Goal: Task Accomplishment & Management: Use online tool/utility

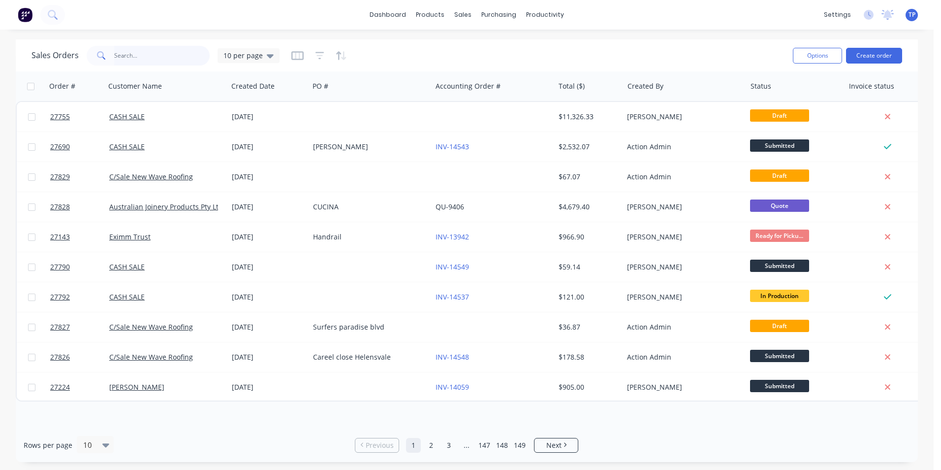
click at [151, 57] on input "text" at bounding box center [162, 56] width 96 height 20
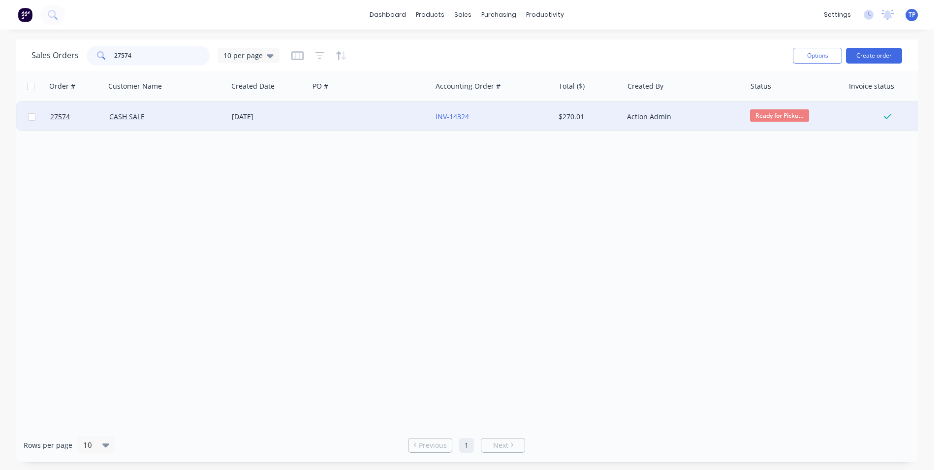
type input "27574"
click at [186, 115] on div "CASH SALE" at bounding box center [163, 117] width 109 height 10
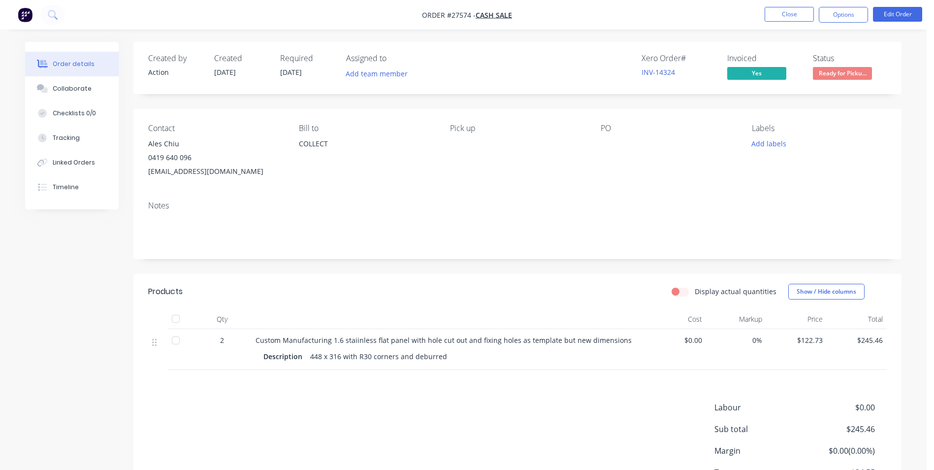
click at [340, 340] on span "Custom Manufacturing 1.6 staiinless flat panel with hole cut out and fixing hol…" at bounding box center [444, 339] width 376 height 9
click at [887, 18] on button "Edit Order" at bounding box center [897, 14] width 49 height 15
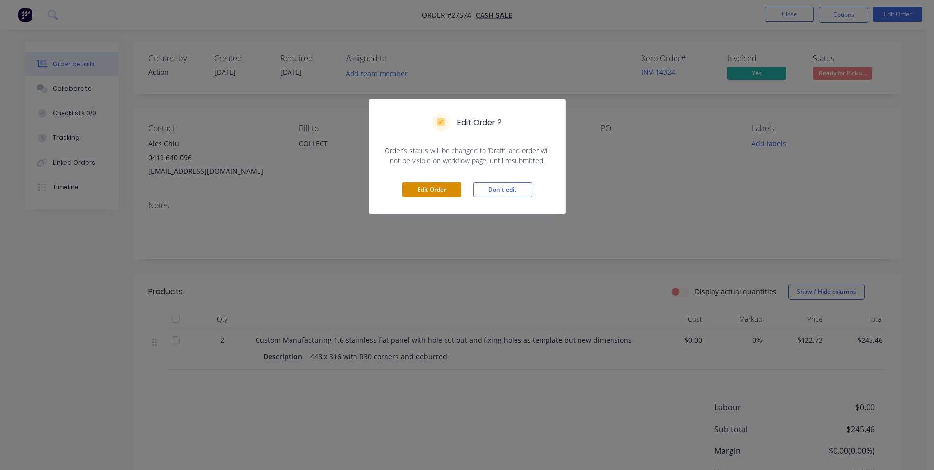
click at [442, 190] on button "Edit Order" at bounding box center [431, 189] width 59 height 15
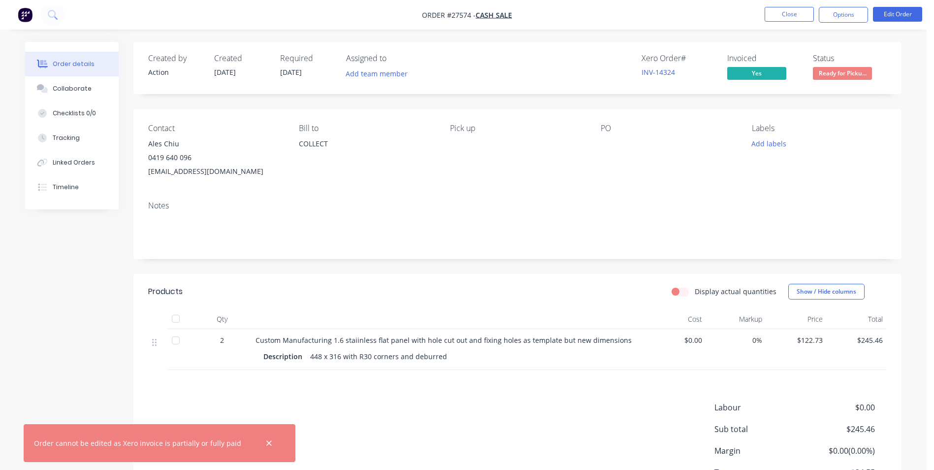
click at [342, 339] on span "Custom Manufacturing 1.6 staiinless flat panel with hole cut out and fixing hol…" at bounding box center [444, 339] width 376 height 9
click at [890, 12] on button "Edit Order" at bounding box center [897, 14] width 49 height 15
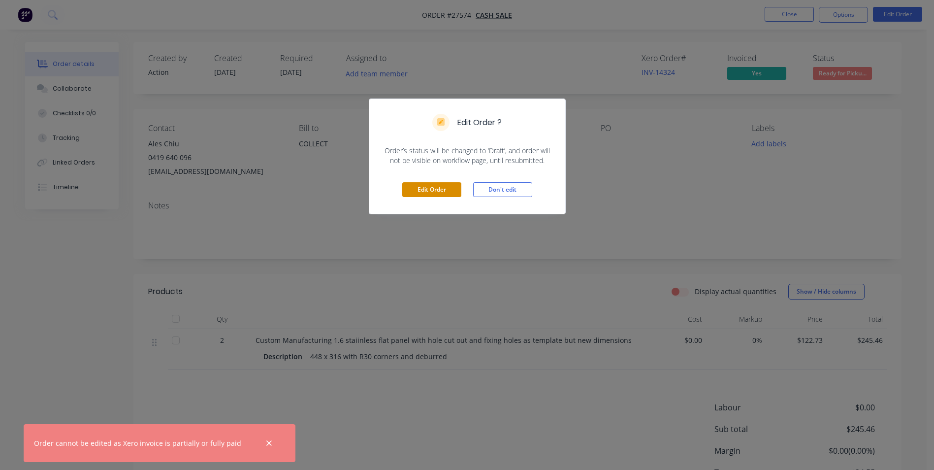
click at [449, 189] on button "Edit Order" at bounding box center [431, 189] width 59 height 15
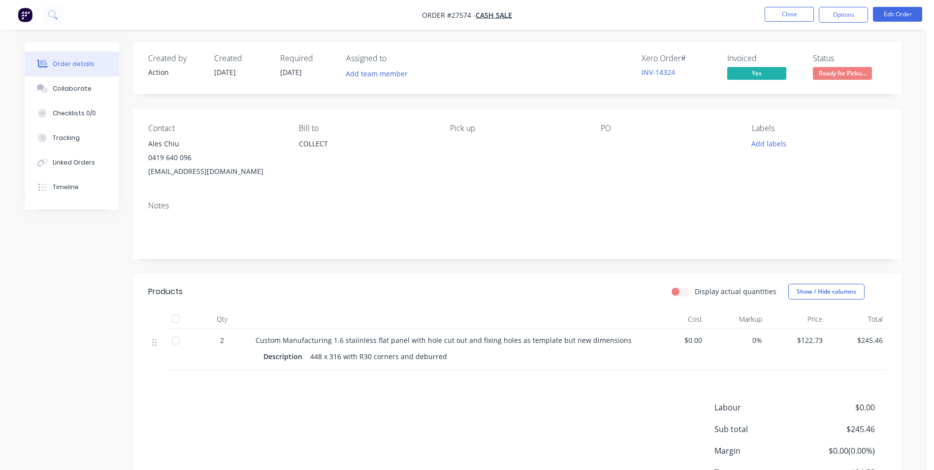
drag, startPoint x: 339, startPoint y: 340, endPoint x: 347, endPoint y: 338, distance: 7.8
click at [340, 340] on span "Custom Manufacturing 1.6 staiinless flat panel with hole cut out and fixing hol…" at bounding box center [444, 339] width 376 height 9
click at [777, 16] on button "Close" at bounding box center [789, 14] width 49 height 15
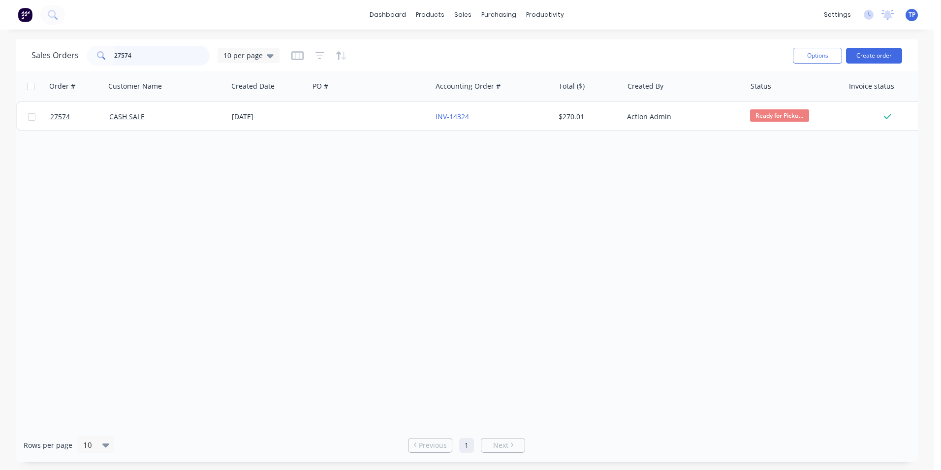
click at [141, 57] on input "27574" at bounding box center [162, 56] width 96 height 20
type input "2"
